Goal: Information Seeking & Learning: Learn about a topic

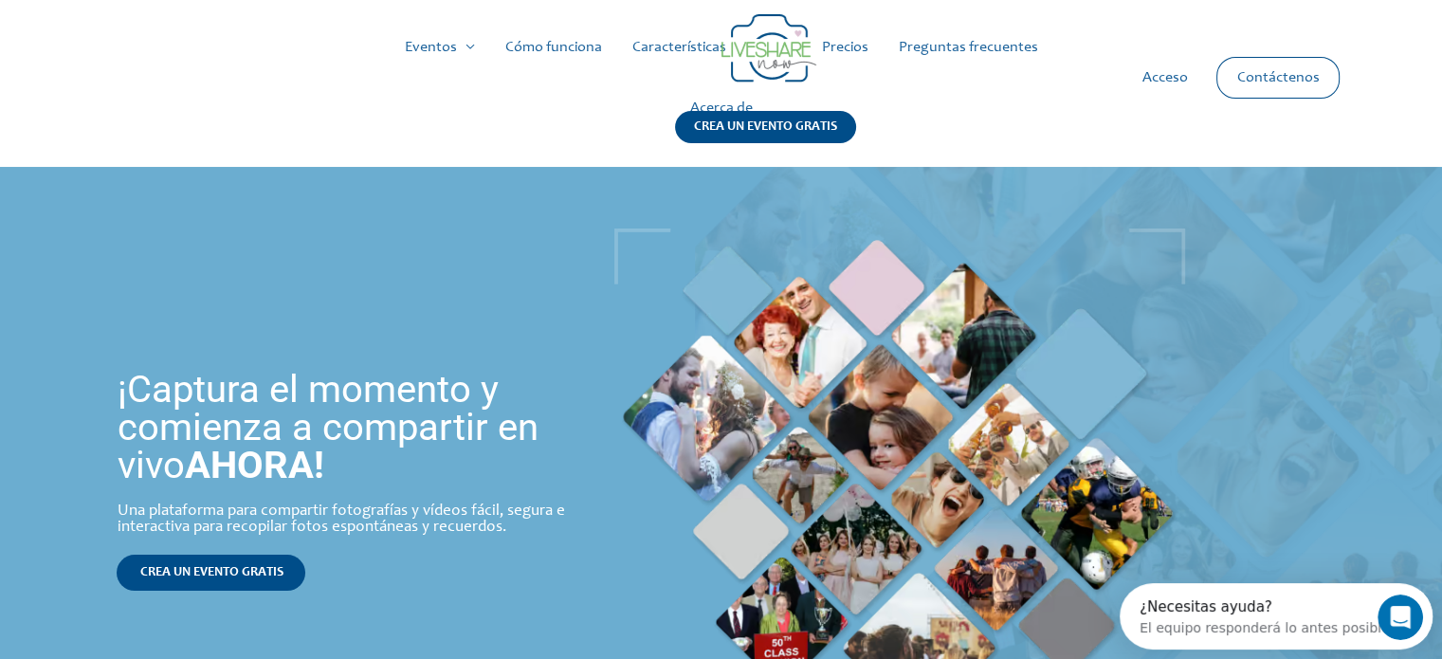
click at [857, 55] on font "Precios" at bounding box center [845, 47] width 46 height 15
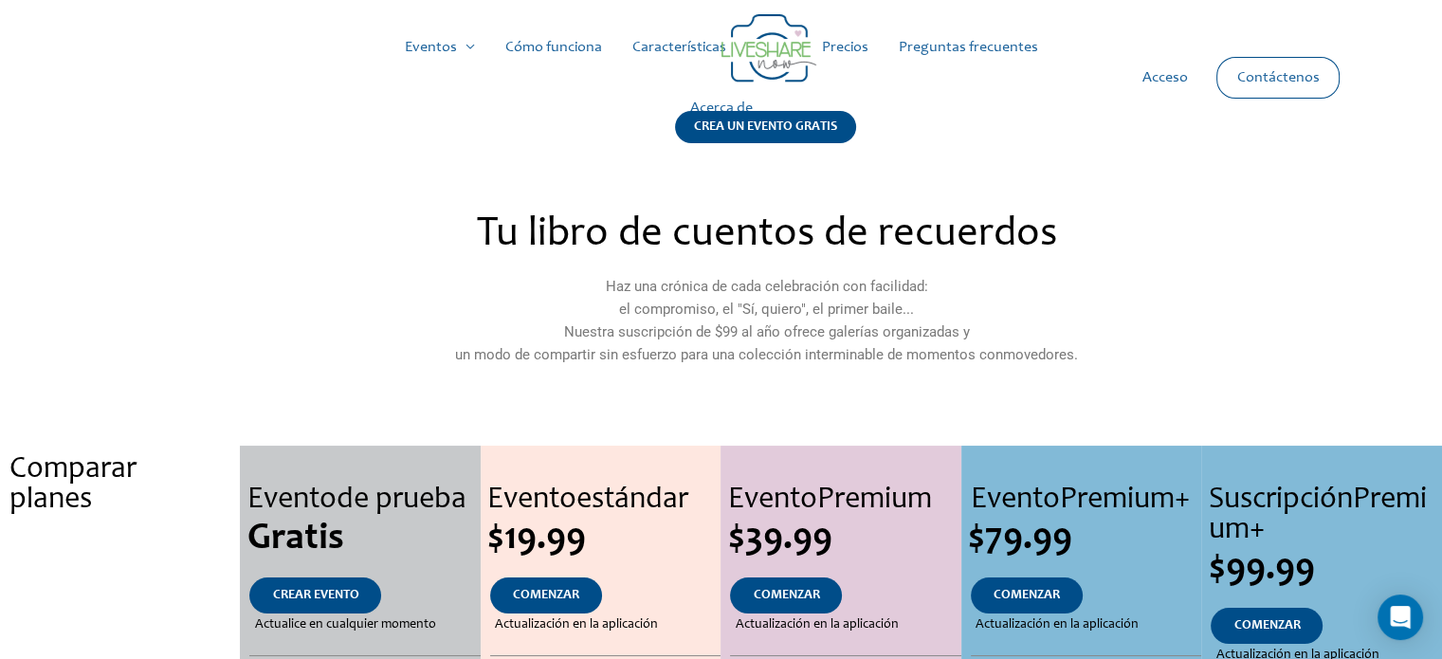
click at [566, 43] on font "Cómo funciona" at bounding box center [553, 47] width 97 height 15
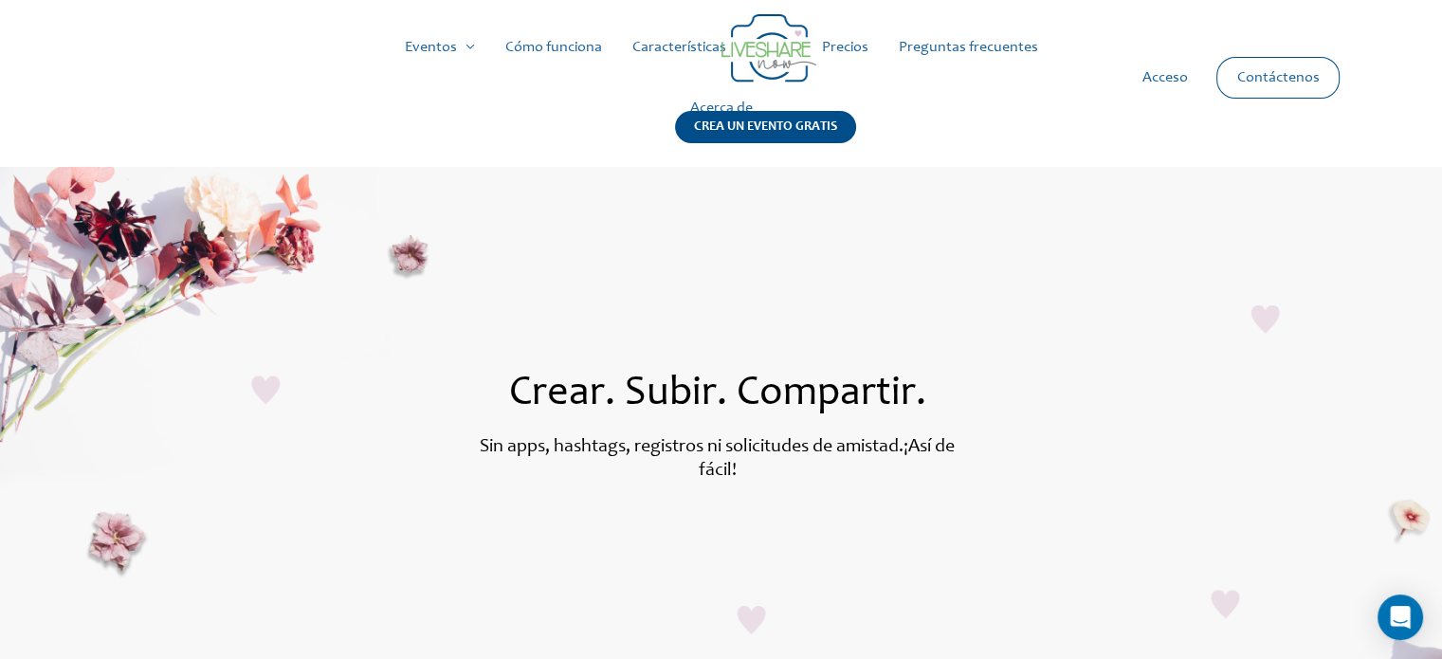
click at [679, 50] on font "Características" at bounding box center [679, 47] width 94 height 15
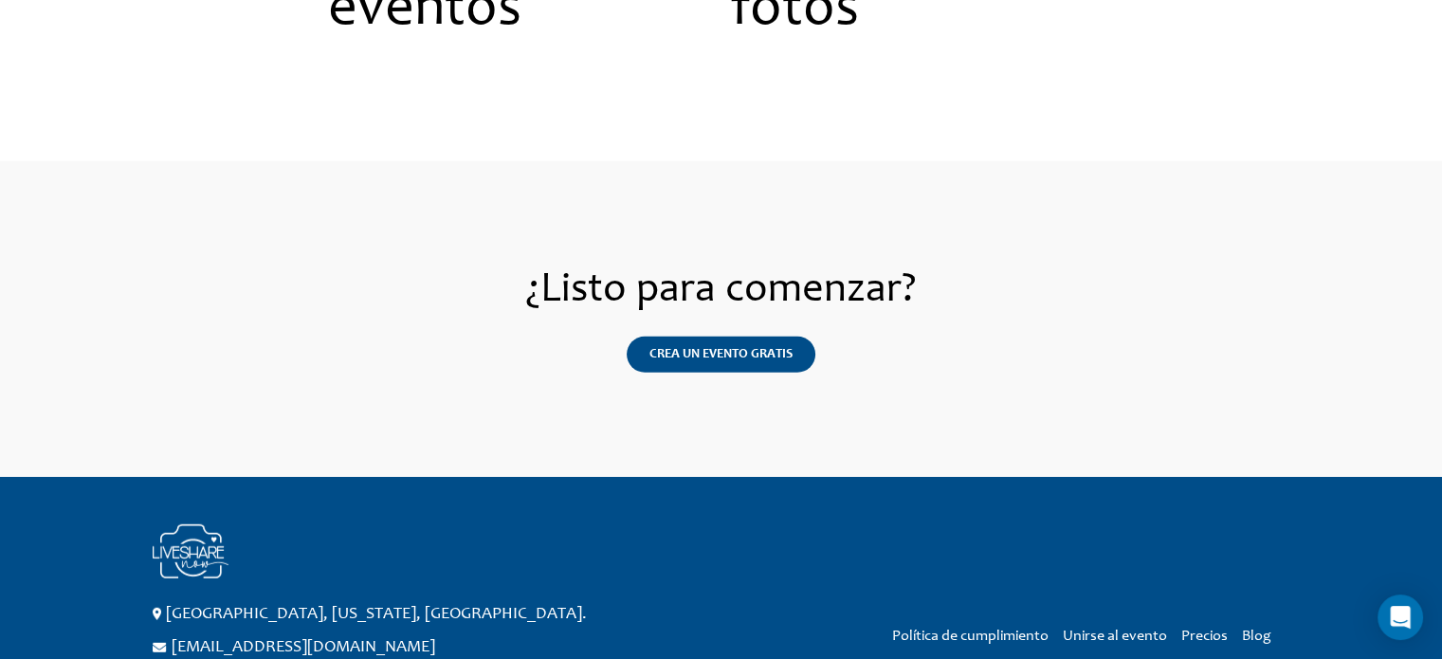
scroll to position [5227, 0]
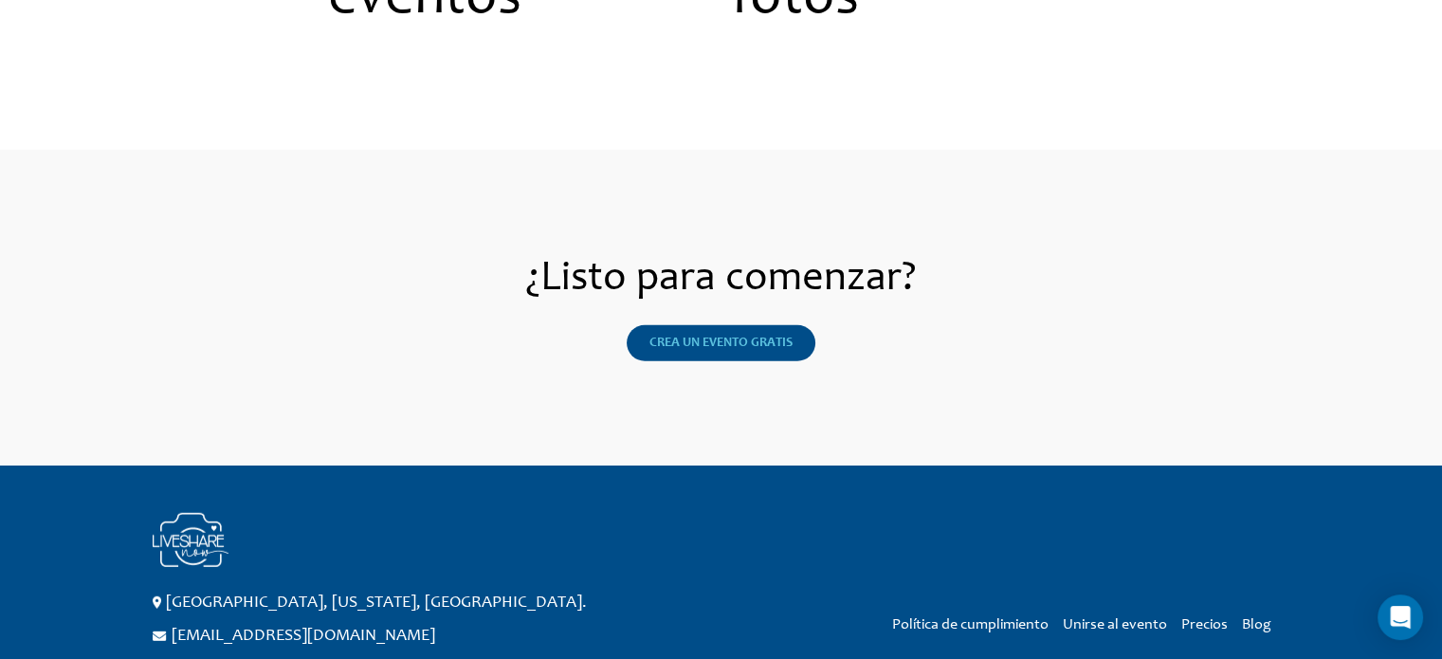
click at [682, 337] on font "CREA UN EVENTO GRATIS" at bounding box center [721, 343] width 143 height 13
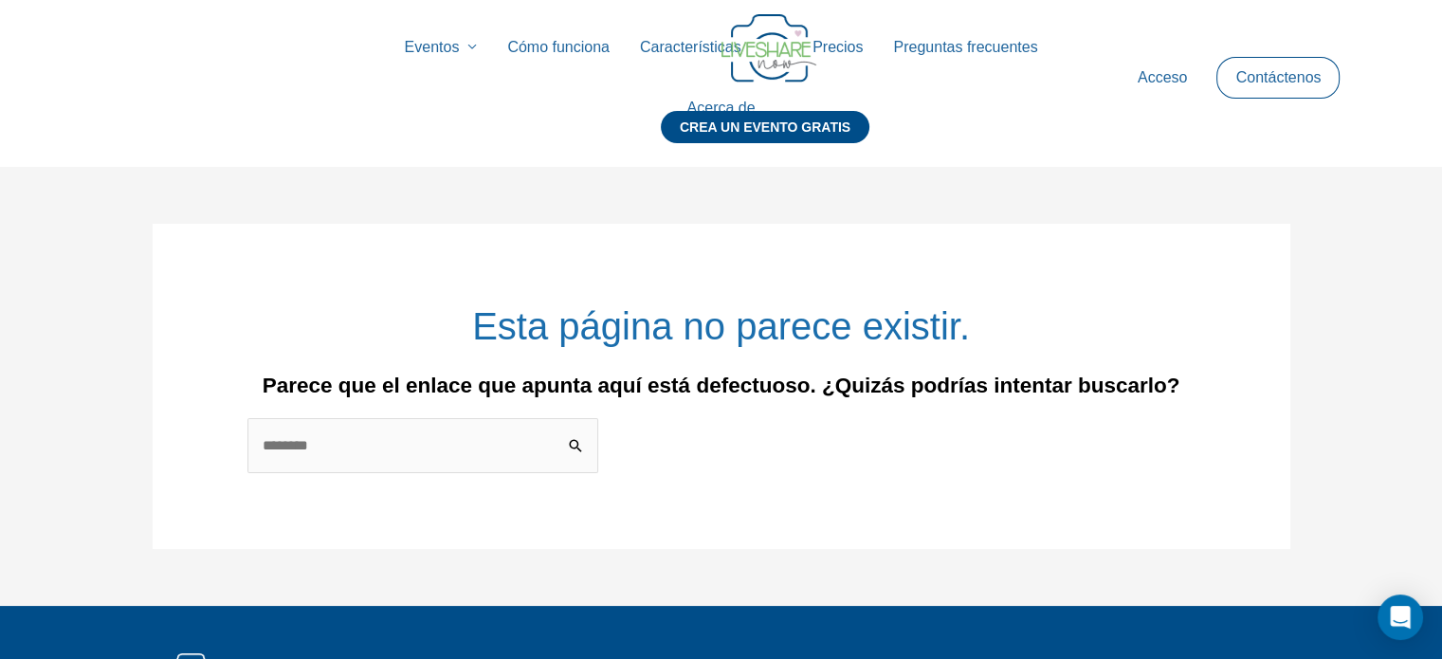
click at [843, 43] on font "Precios" at bounding box center [838, 47] width 50 height 16
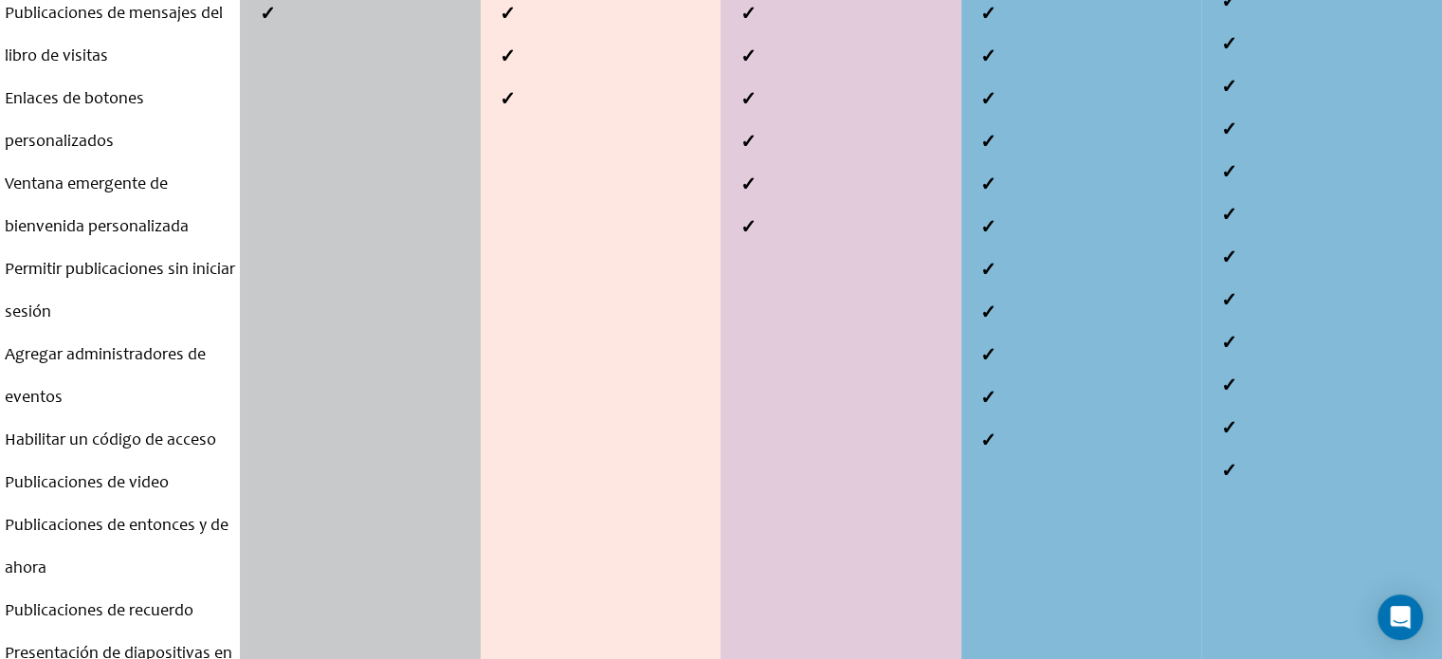
scroll to position [1001, 0]
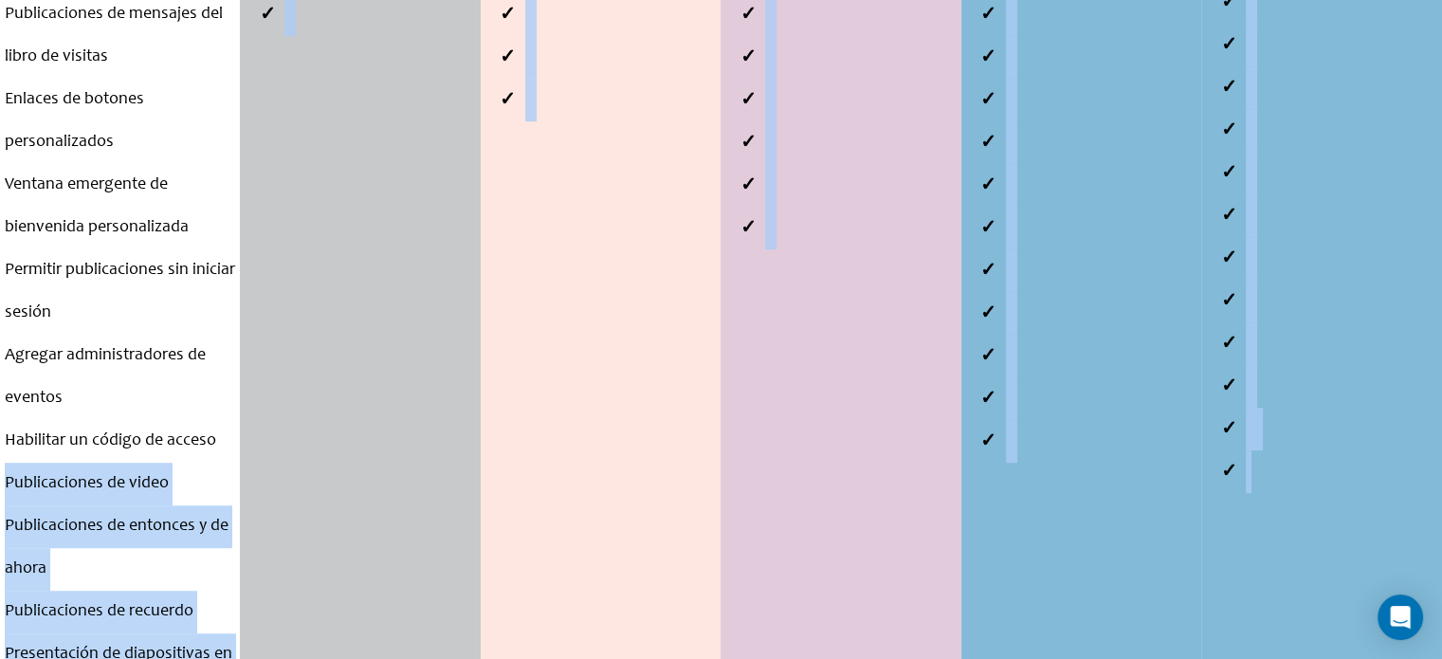
drag, startPoint x: 2, startPoint y: 485, endPoint x: 1286, endPoint y: 470, distance: 1283.9
click at [1286, 470] on div "Comparar planes . . . Número de eventos Periodo de hospedaje Número de invitado…" at bounding box center [721, 136] width 1442 height 1385
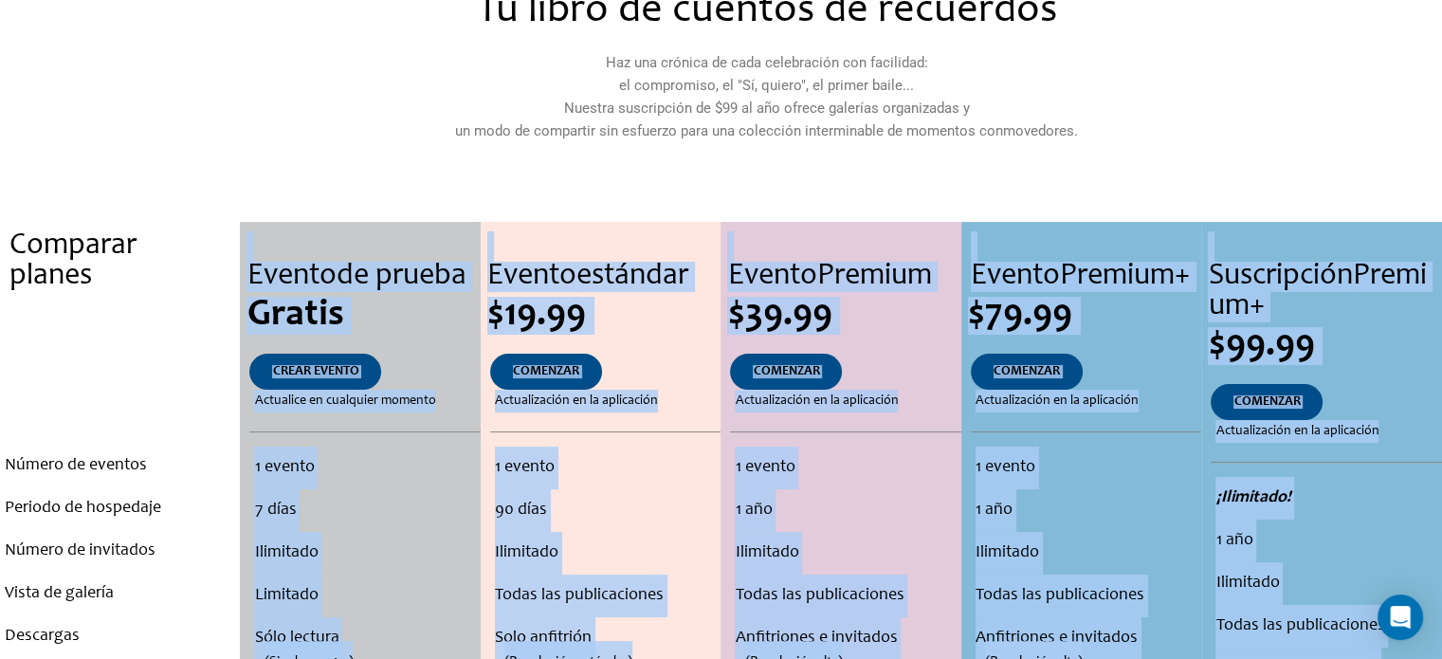
scroll to position [0, 0]
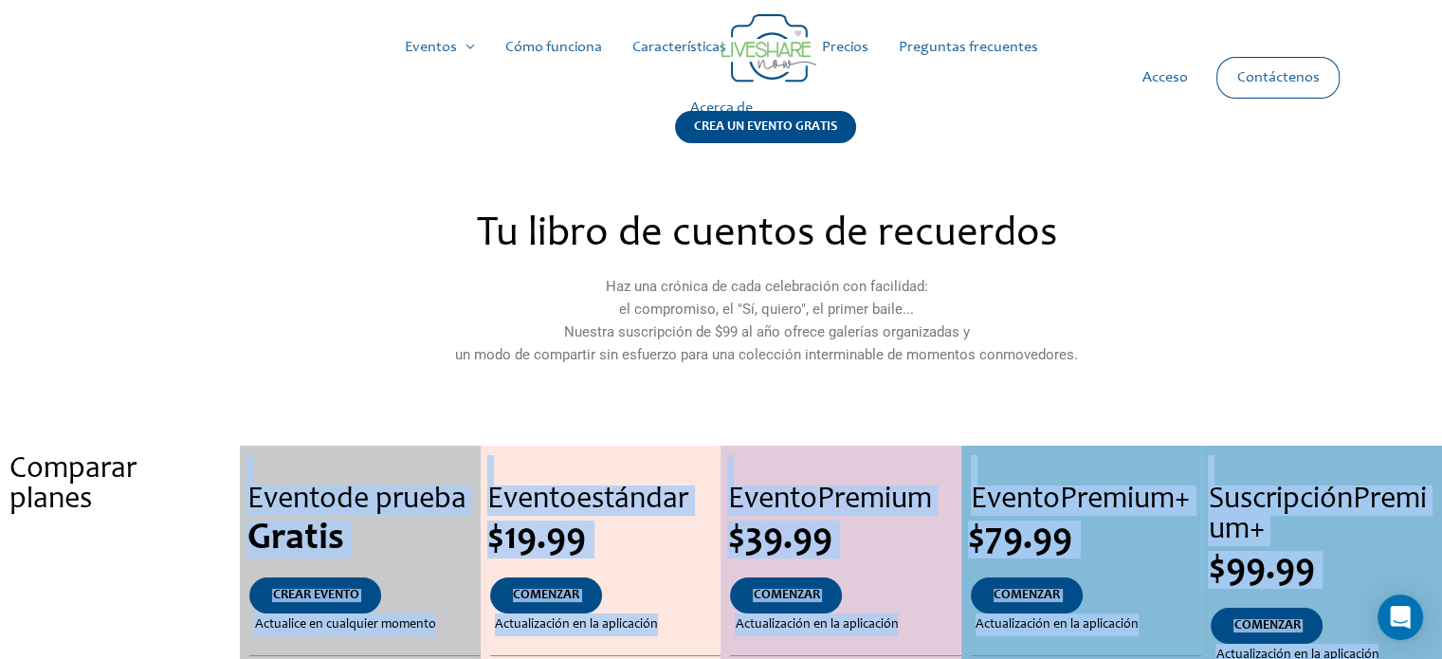
click at [955, 47] on font "Preguntas frecuentes" at bounding box center [968, 47] width 139 height 15
click at [857, 47] on font "Precios" at bounding box center [845, 47] width 46 height 15
